Goal: Check status: Check status

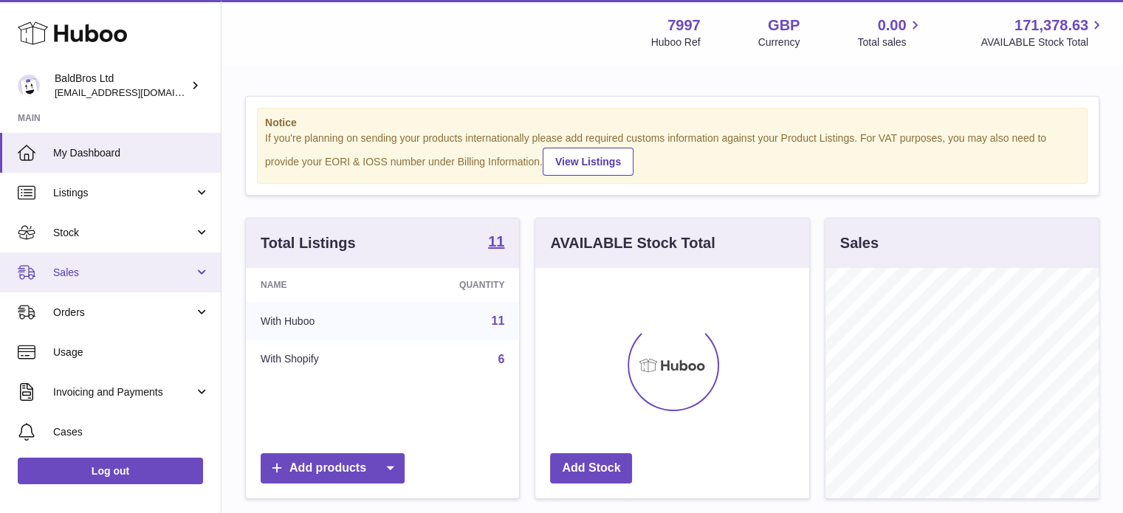
scroll to position [230, 274]
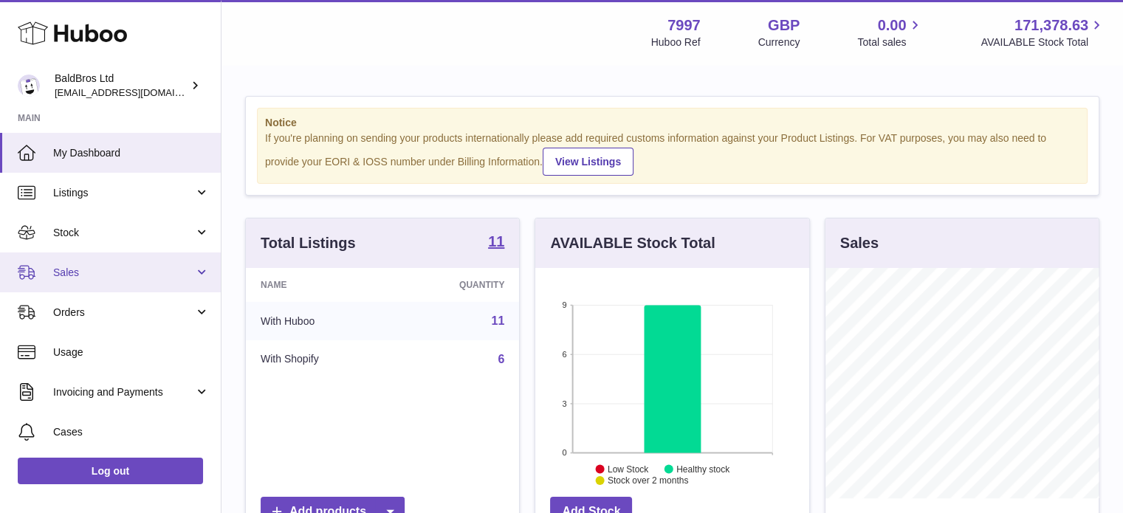
click at [114, 274] on span "Sales" at bounding box center [123, 273] width 141 height 14
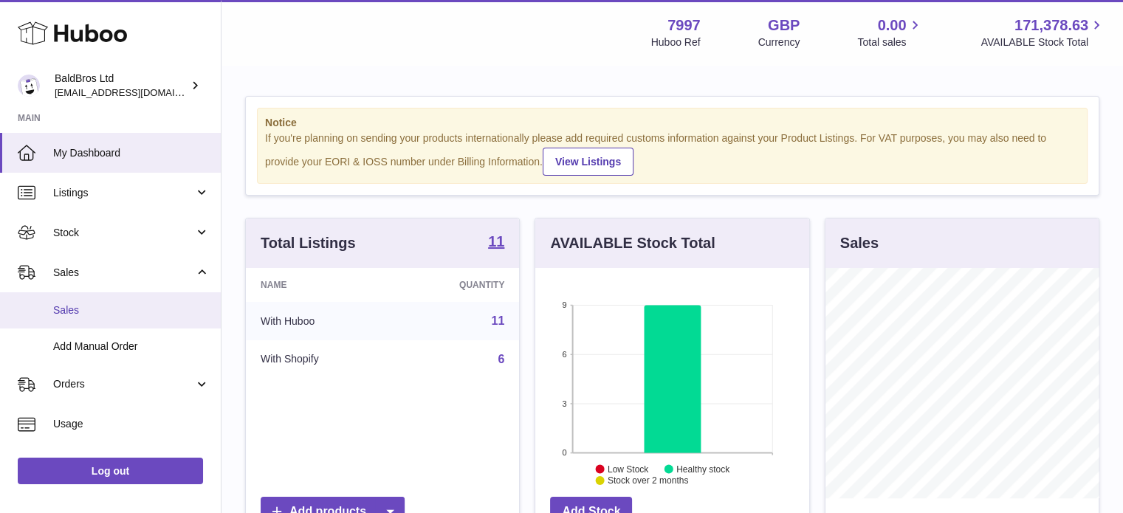
click at [131, 315] on span "Sales" at bounding box center [131, 310] width 157 height 14
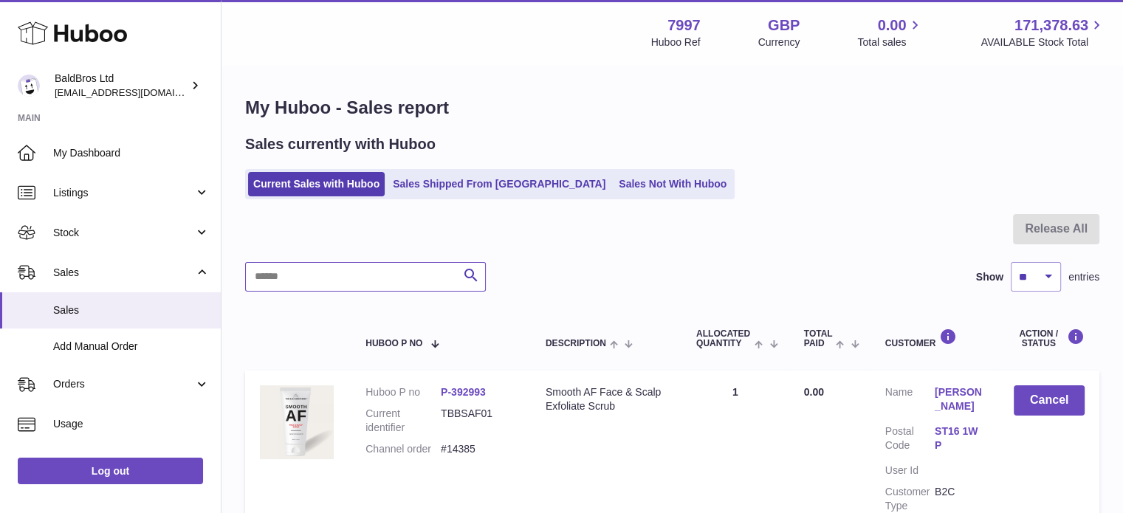
click at [414, 281] on input "text" at bounding box center [365, 277] width 241 height 30
paste input "**********"
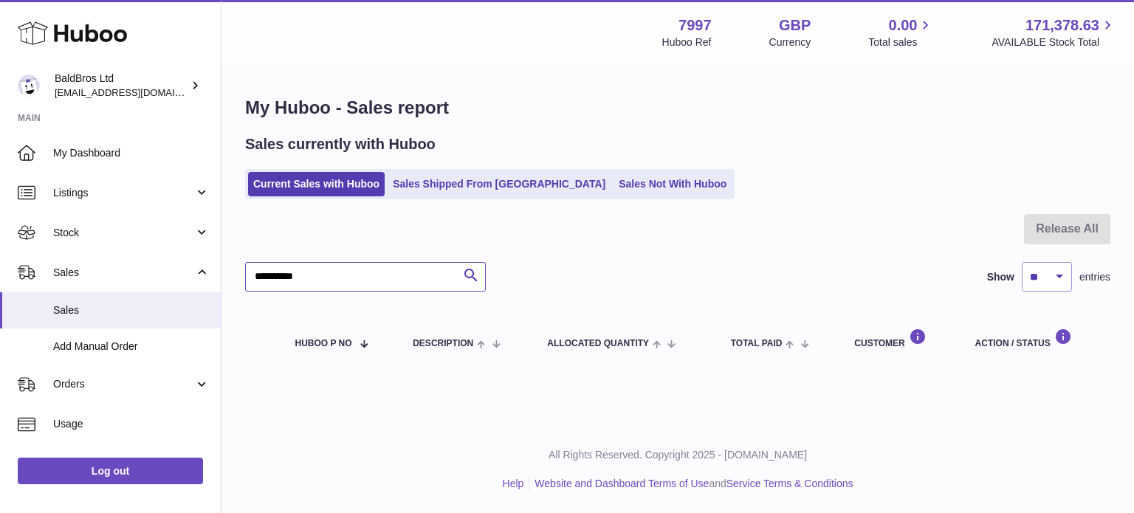
click at [402, 287] on input "**********" at bounding box center [365, 277] width 241 height 30
type input "*****"
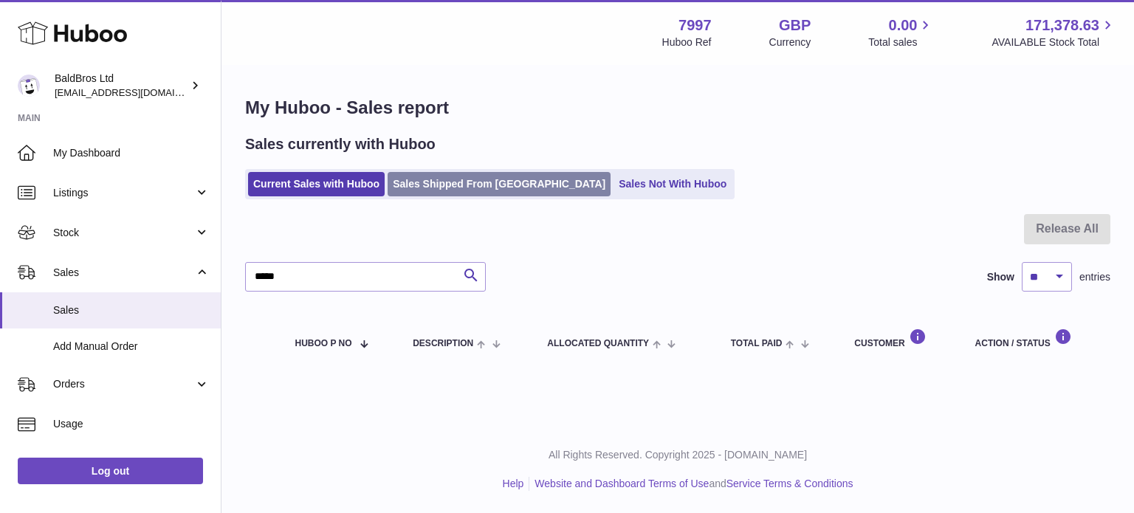
click at [481, 173] on link "Sales Shipped From [GEOGRAPHIC_DATA]" at bounding box center [499, 184] width 223 height 24
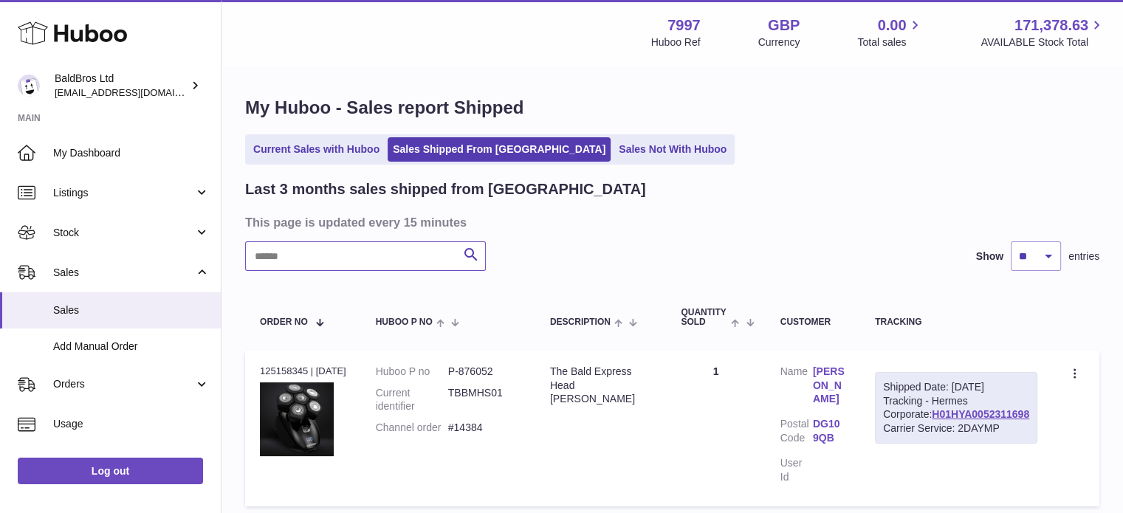
click at [434, 249] on input "text" at bounding box center [365, 256] width 241 height 30
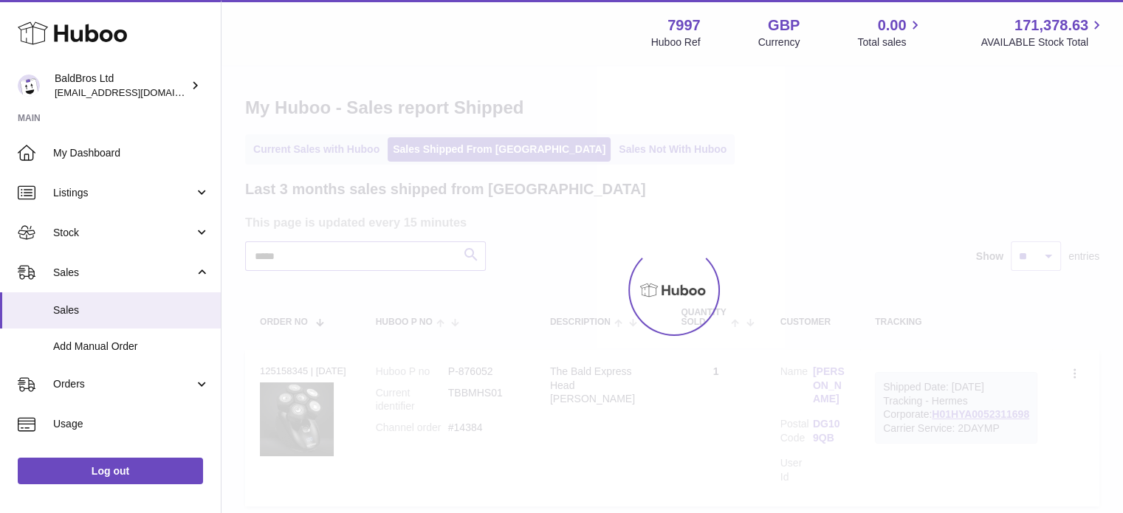
type input "*****"
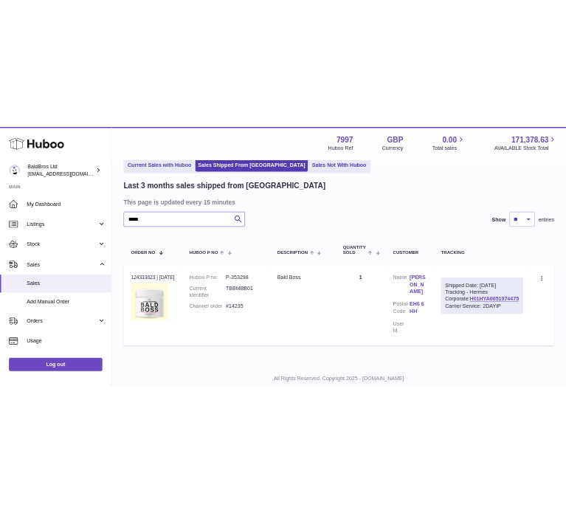
scroll to position [74, 0]
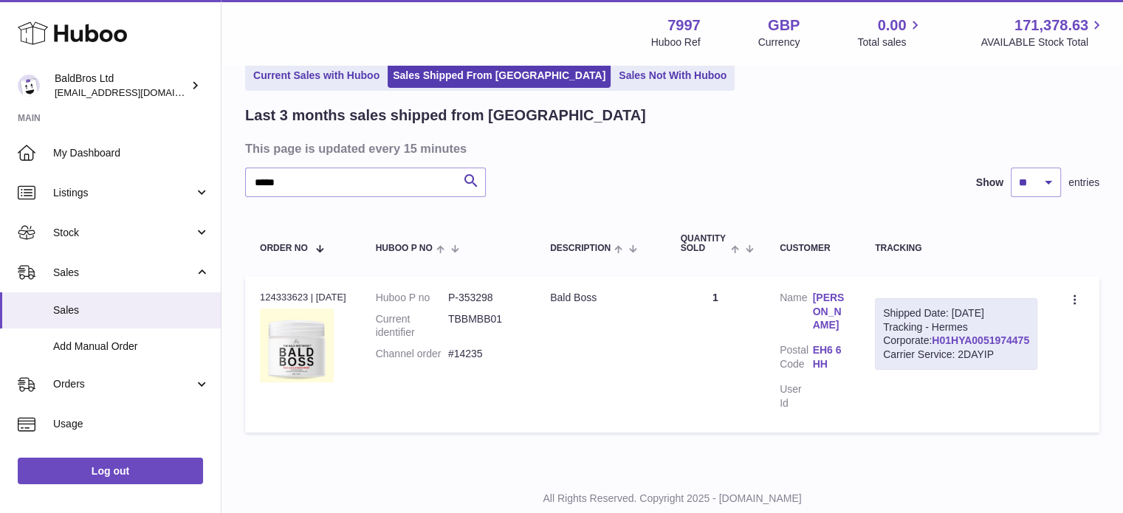
click at [963, 346] on link "H01HYA0051974475" at bounding box center [980, 340] width 97 height 12
click at [846, 355] on link "EH6 6HH" at bounding box center [829, 357] width 33 height 28
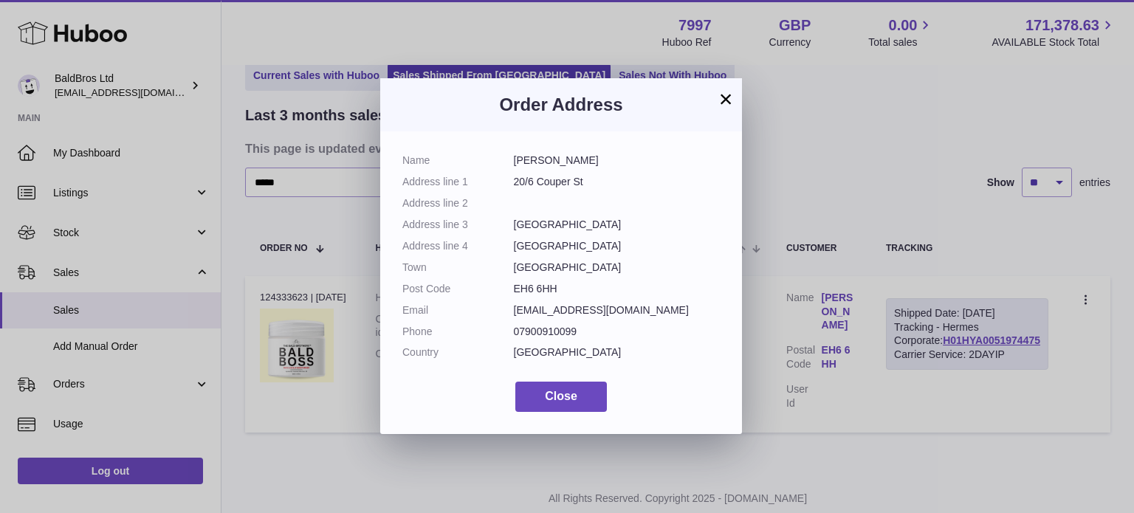
click at [563, 282] on dd "EH6 6HH" at bounding box center [617, 289] width 207 height 14
drag, startPoint x: 558, startPoint y: 289, endPoint x: 512, endPoint y: 289, distance: 46.5
click at [512, 289] on dl "Name Nicki Gotterson Address line 1 20/6 Couper St Address line 2 Address line …" at bounding box center [561, 260] width 318 height 213
copy dl "EH6 6HH"
click at [725, 91] on button "×" at bounding box center [726, 99] width 18 height 18
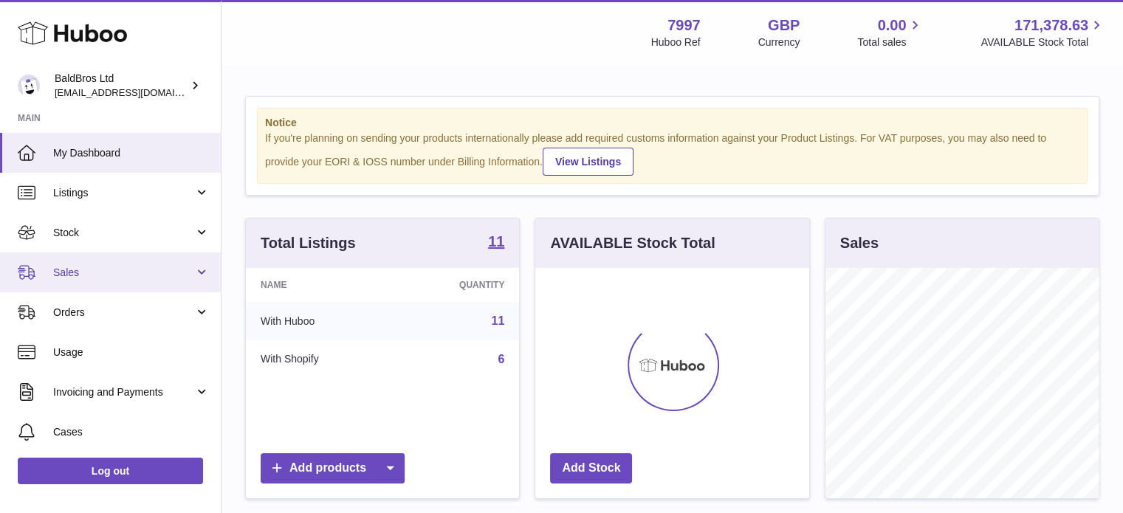
scroll to position [230, 274]
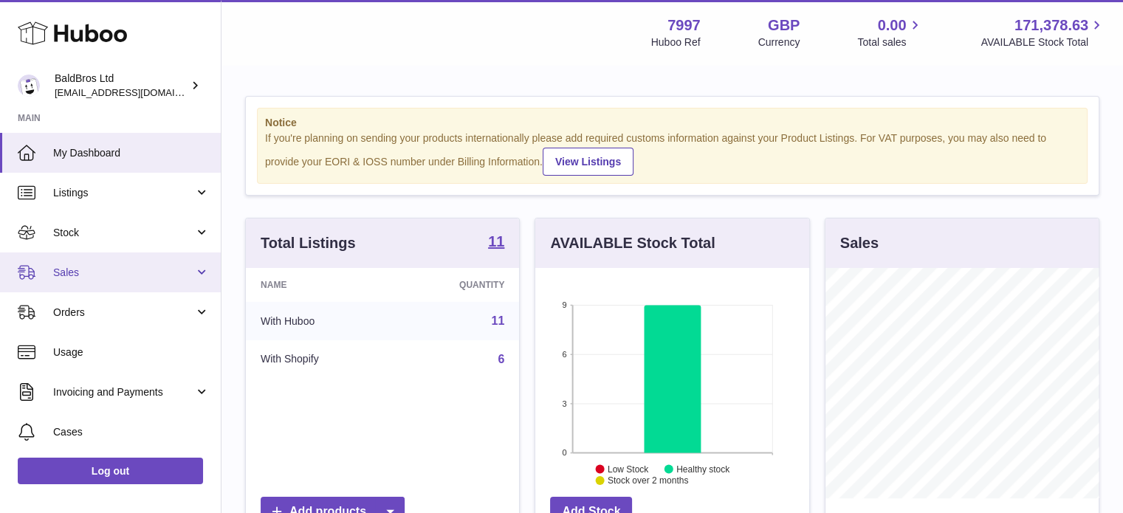
click at [142, 266] on span "Sales" at bounding box center [123, 273] width 141 height 14
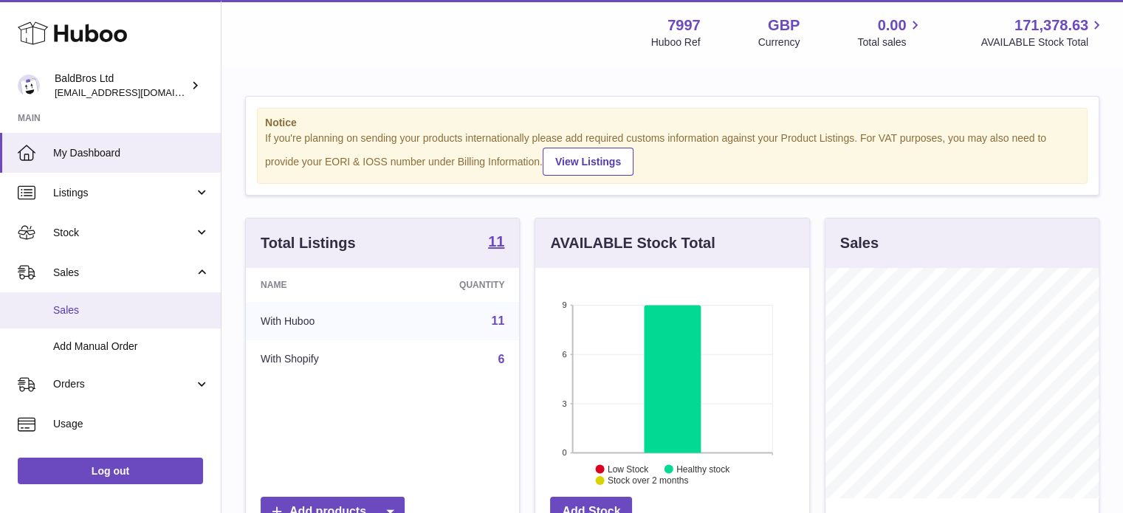
click at [128, 308] on span "Sales" at bounding box center [131, 310] width 157 height 14
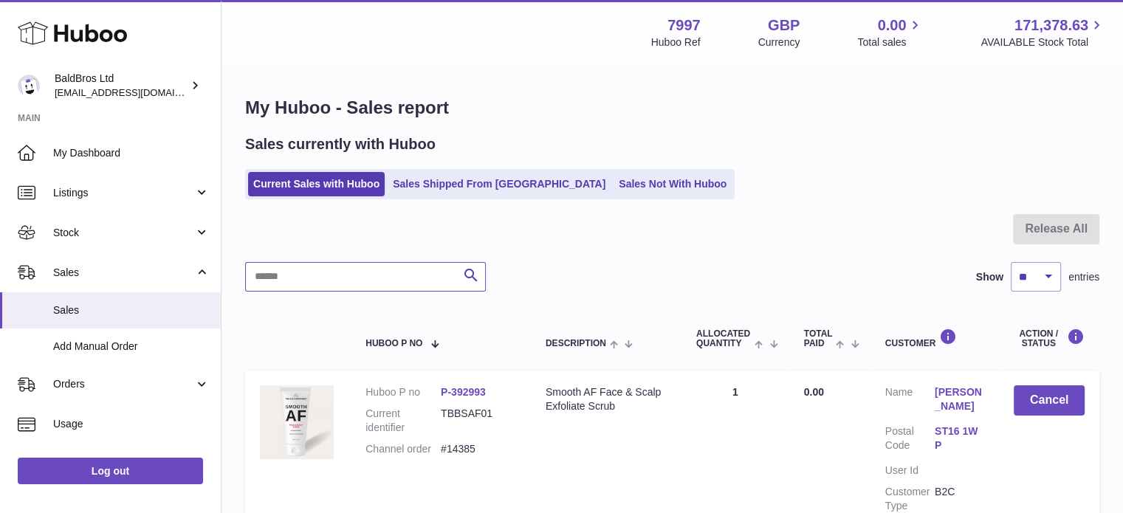
click at [420, 280] on input "text" at bounding box center [365, 277] width 241 height 30
click at [453, 191] on link "Sales Shipped From [GEOGRAPHIC_DATA]" at bounding box center [499, 184] width 223 height 24
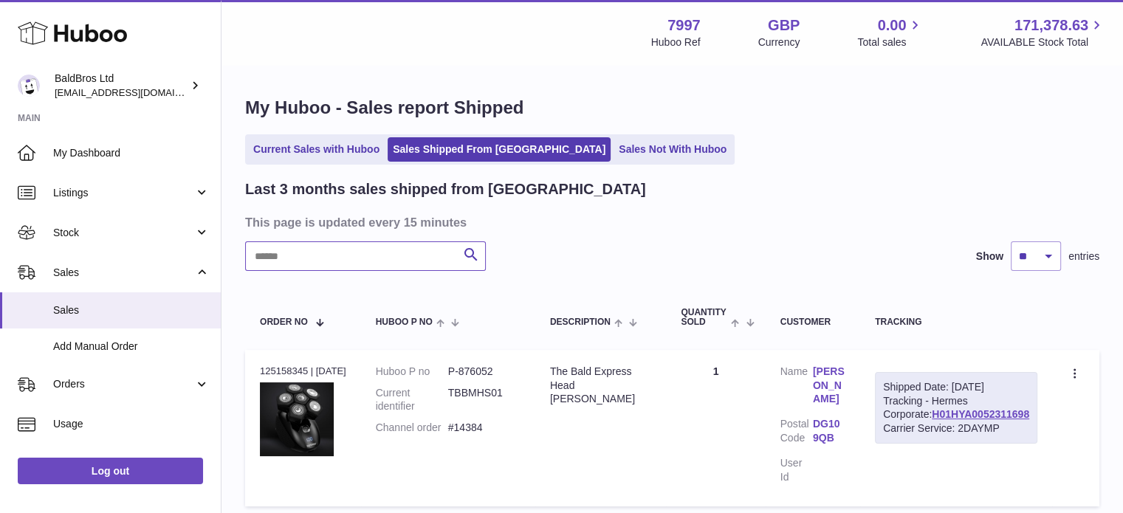
click at [400, 258] on input "text" at bounding box center [365, 256] width 241 height 30
type input "*****"
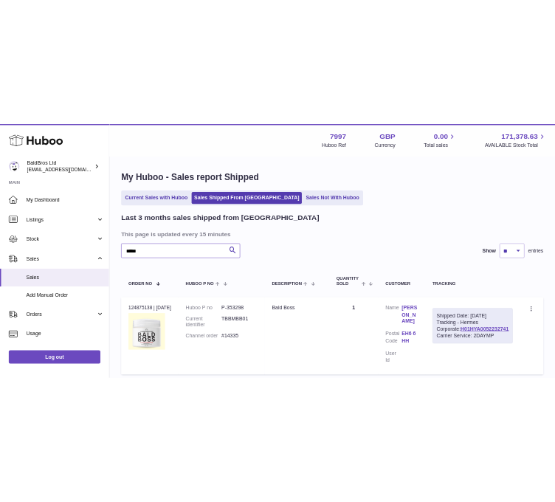
scroll to position [117, 0]
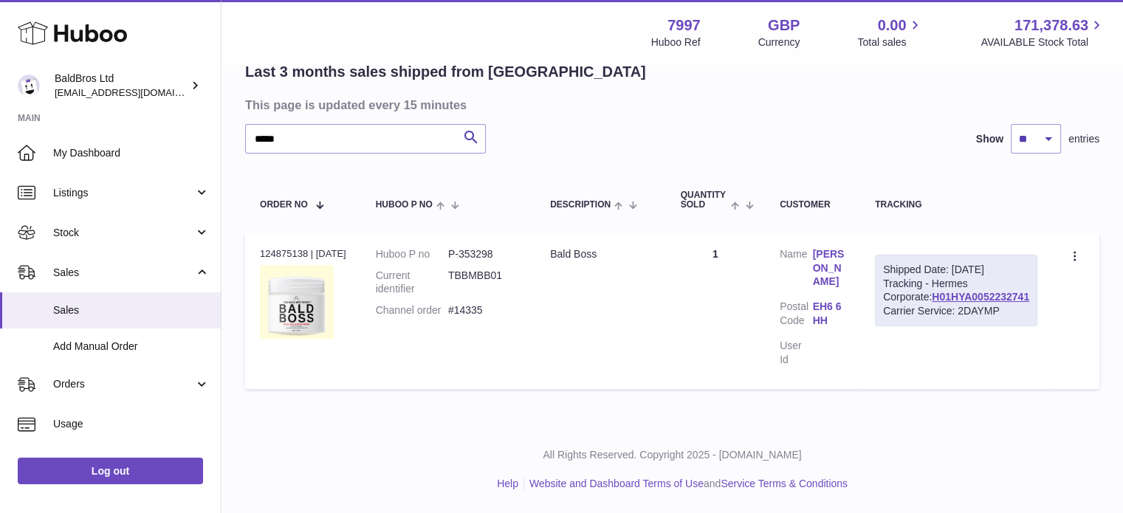
click at [846, 253] on link "Nicki Gotterson" at bounding box center [829, 268] width 33 height 42
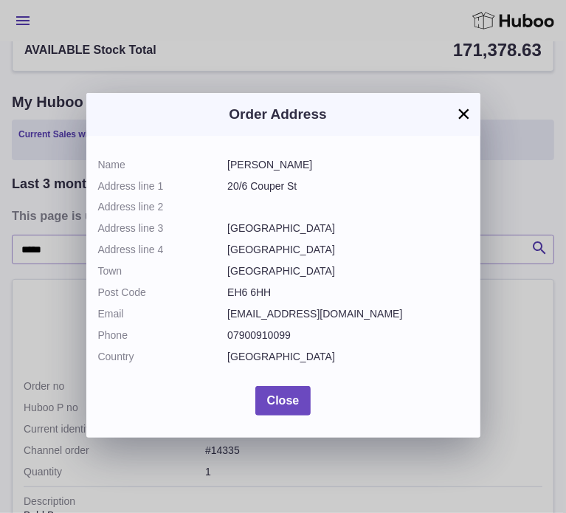
click at [56, 459] on div "× Order Address Name Nicki Gotterson Address line 1 20/6 Couper St Address line…" at bounding box center [283, 256] width 566 height 513
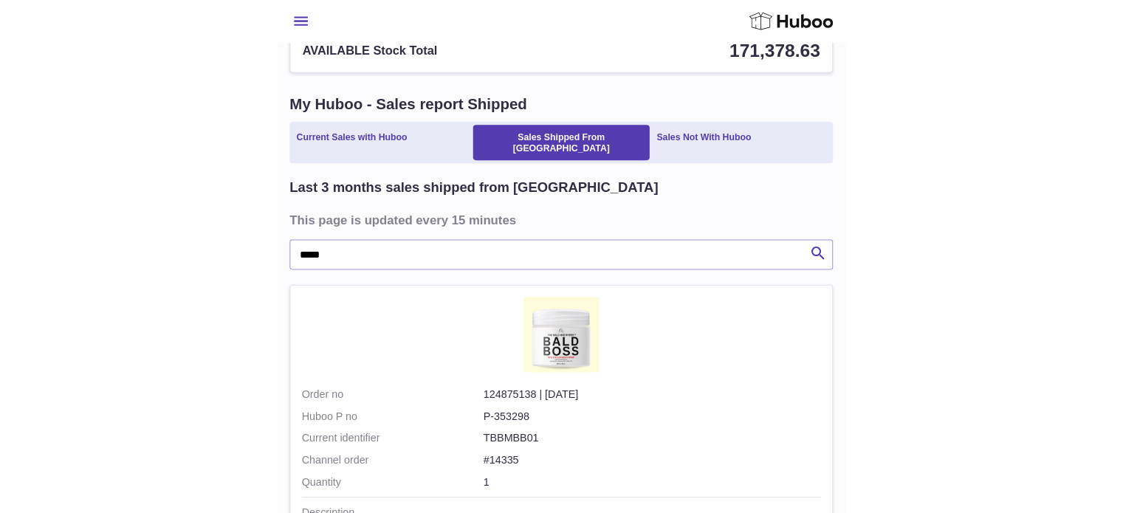
scroll to position [106, 0]
